Goal: Transaction & Acquisition: Purchase product/service

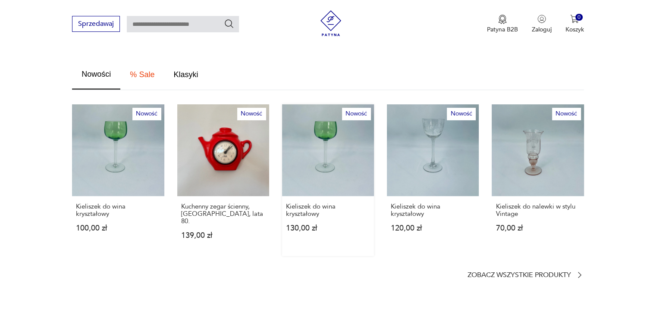
click at [309, 138] on link "Nowość Kieliszek do wina kryształowy 130,00 zł" at bounding box center [328, 180] width 92 height 152
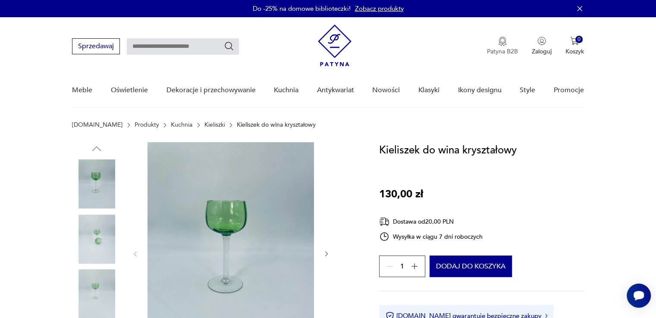
click at [500, 52] on p "Patyna B2B" at bounding box center [502, 51] width 31 height 8
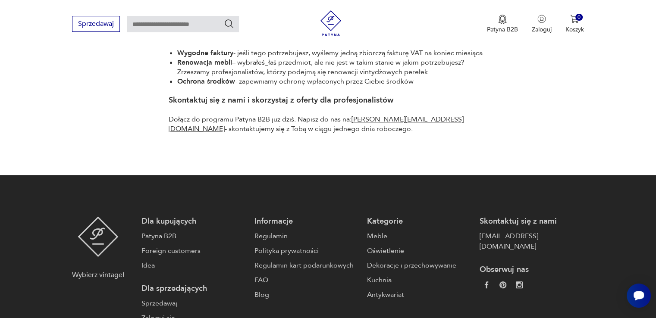
scroll to position [635, 0]
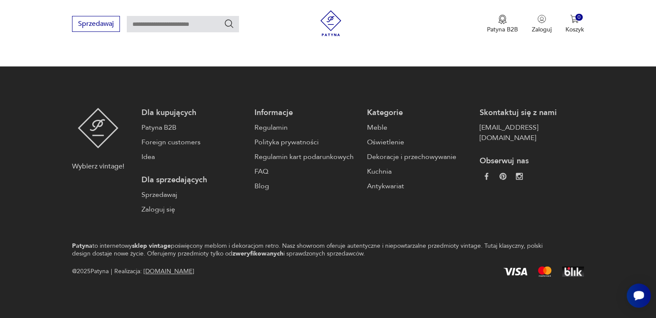
click at [571, 176] on div "Wybierz vintage! Dla kupujących Patyna B2B Foreign customers Idea Dla sprzedają…" at bounding box center [327, 161] width 511 height 107
click at [214, 191] on link "Sprzedawaj" at bounding box center [193, 195] width 104 height 10
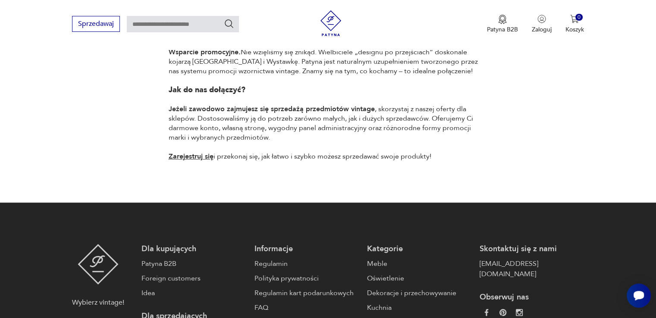
scroll to position [690, 0]
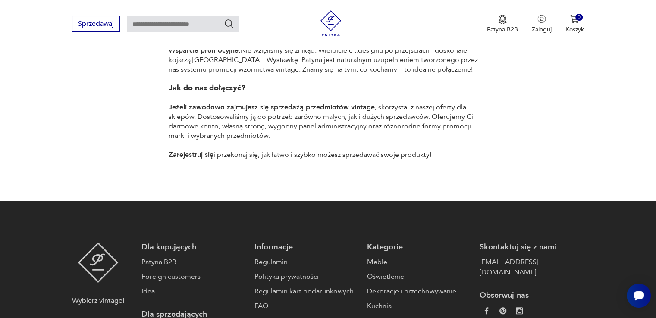
click at [174, 150] on link "Zarejestruj się" at bounding box center [191, 154] width 45 height 9
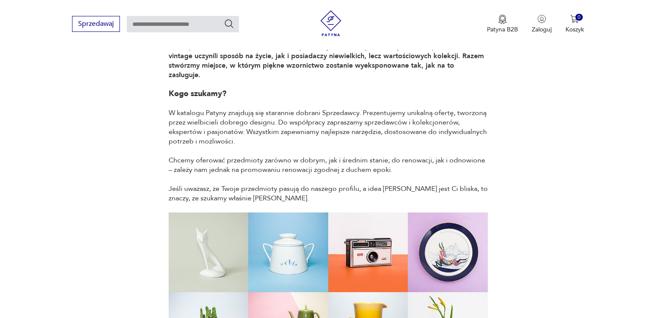
click at [333, 18] on img at bounding box center [331, 23] width 26 height 26
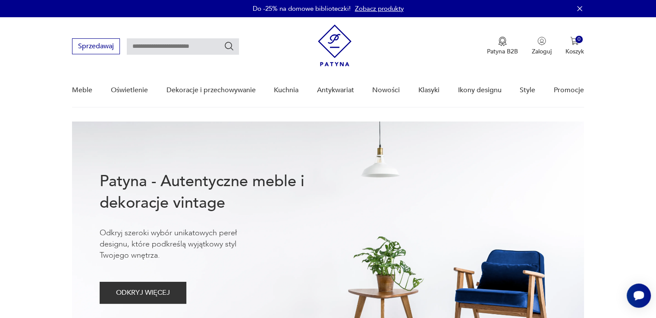
click at [637, 48] on nav "Sprzedawaj Patyna B2B Zaloguj 0 Koszyk Twój koszyk ( 0 ) Brak produktów w koszy…" at bounding box center [328, 62] width 656 height 91
